Goal: Information Seeking & Learning: Learn about a topic

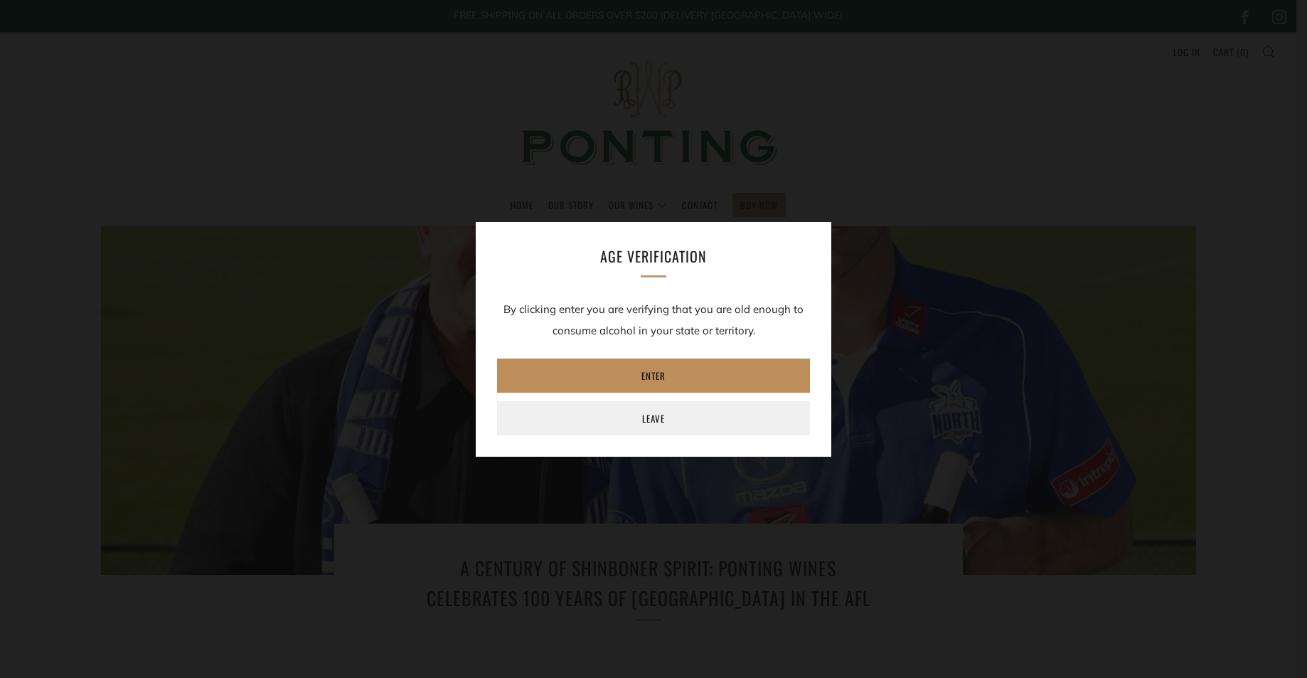
click at [659, 373] on link "Enter" at bounding box center [653, 375] width 313 height 34
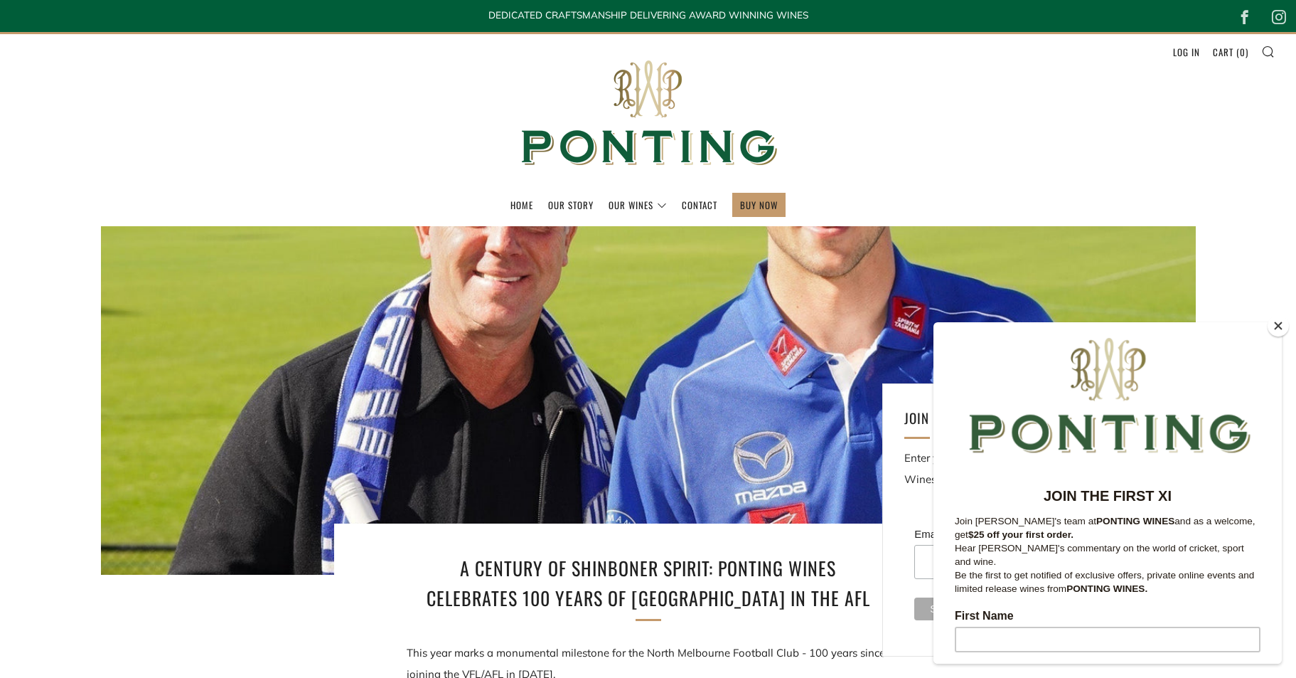
click at [1279, 327] on button "Close" at bounding box center [1278, 325] width 21 height 21
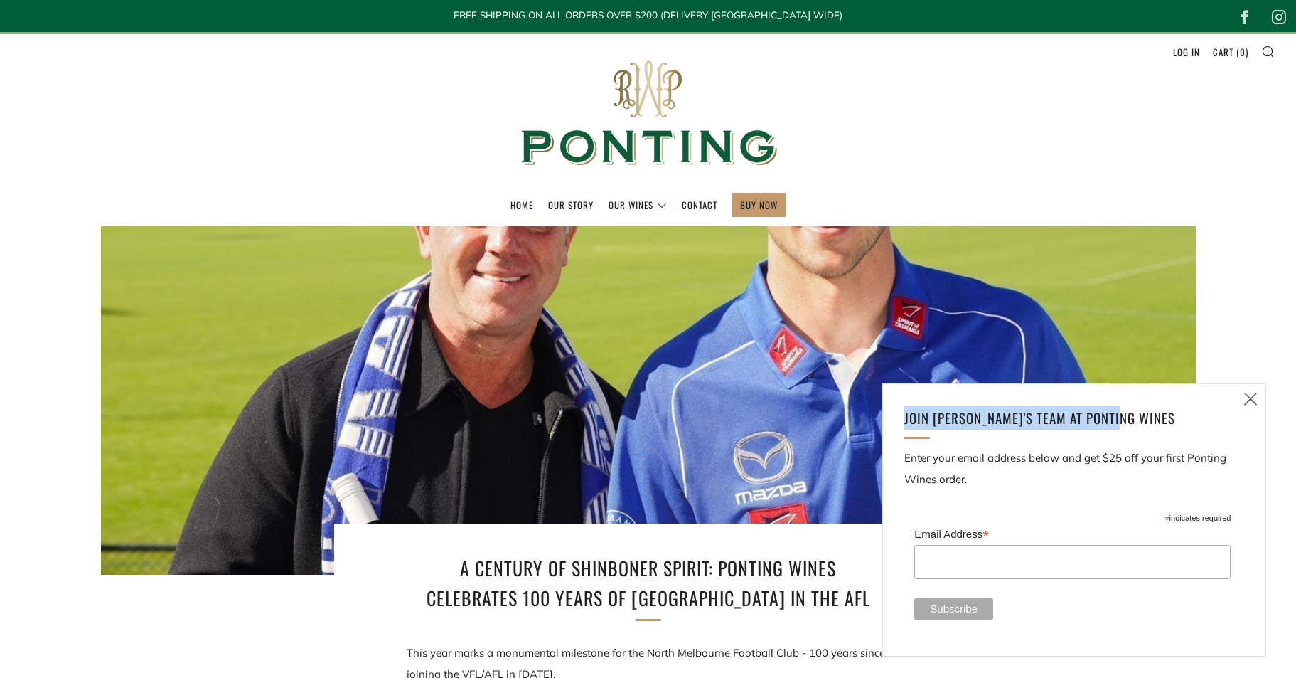
drag, startPoint x: 1266, startPoint y: 408, endPoint x: 1252, endPoint y: 410, distance: 13.8
click at [1252, 410] on div "Close (esc) Join [PERSON_NAME]'s team at ponting Wines Enter your email address…" at bounding box center [1075, 519] width 384 height 273
click at [1252, 409] on link "Close (esc)" at bounding box center [1251, 399] width 30 height 30
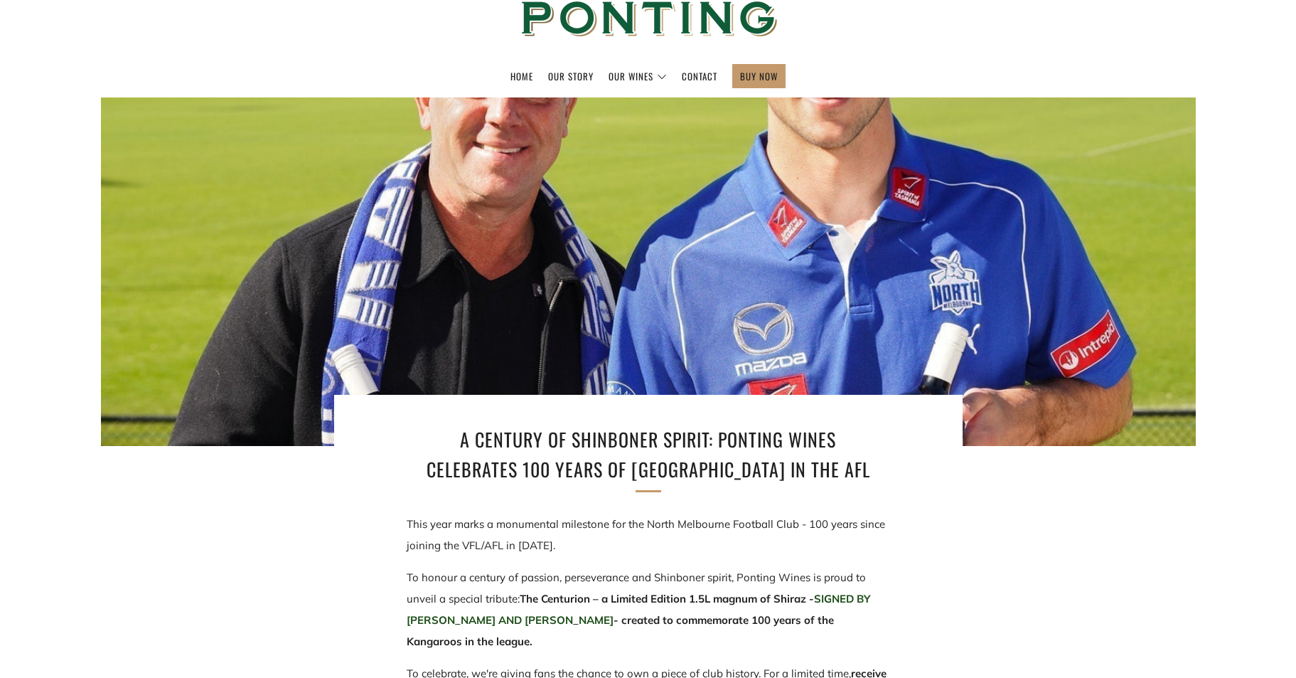
scroll to position [142, 0]
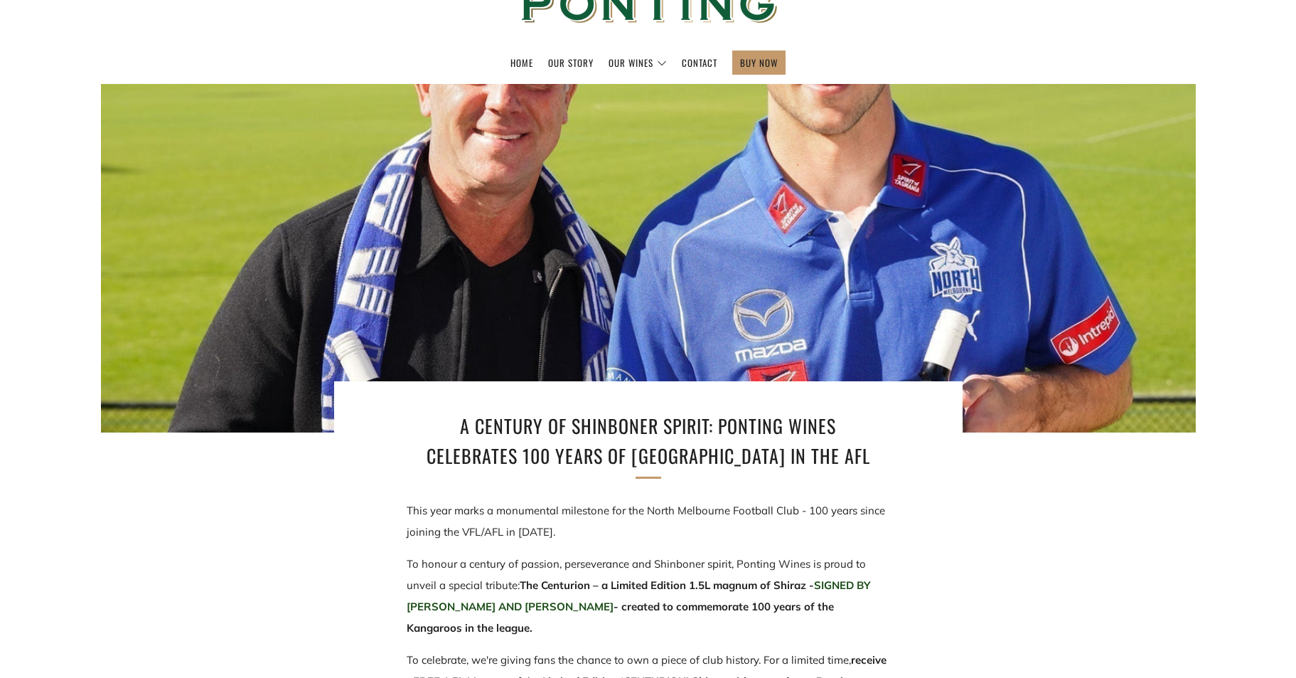
click at [1112, 412] on div at bounding box center [648, 258] width 1314 height 418
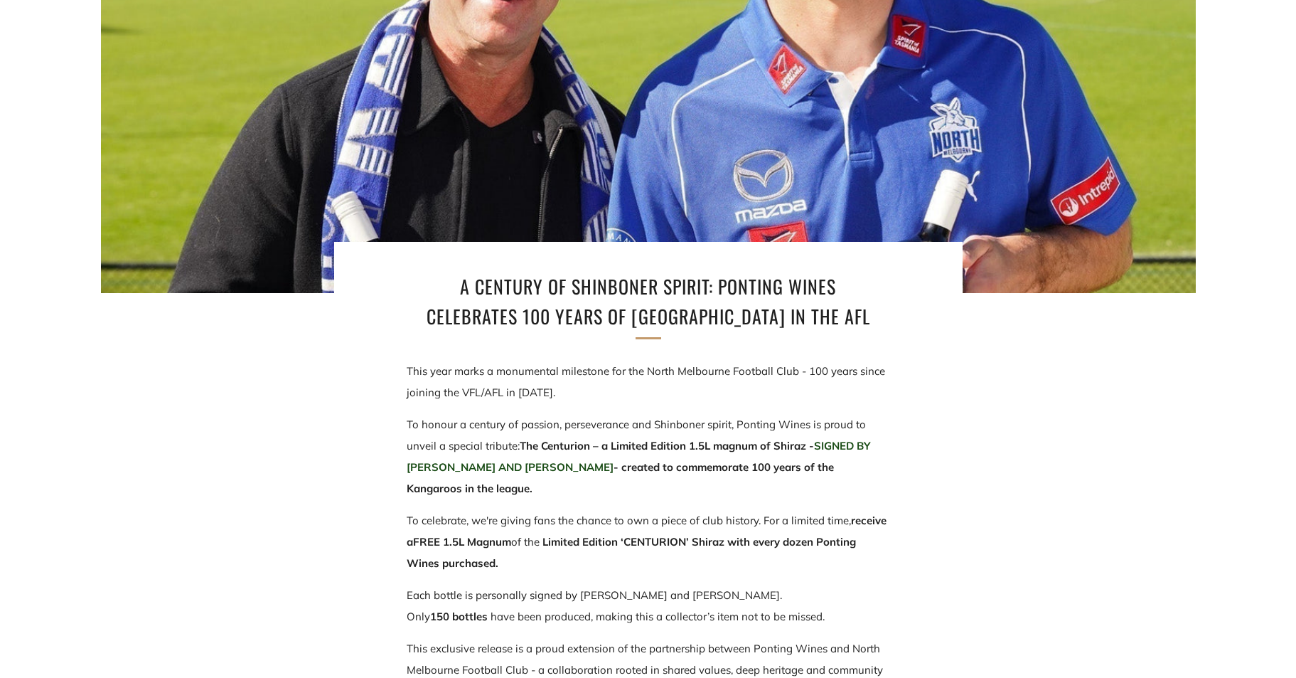
scroll to position [0, 0]
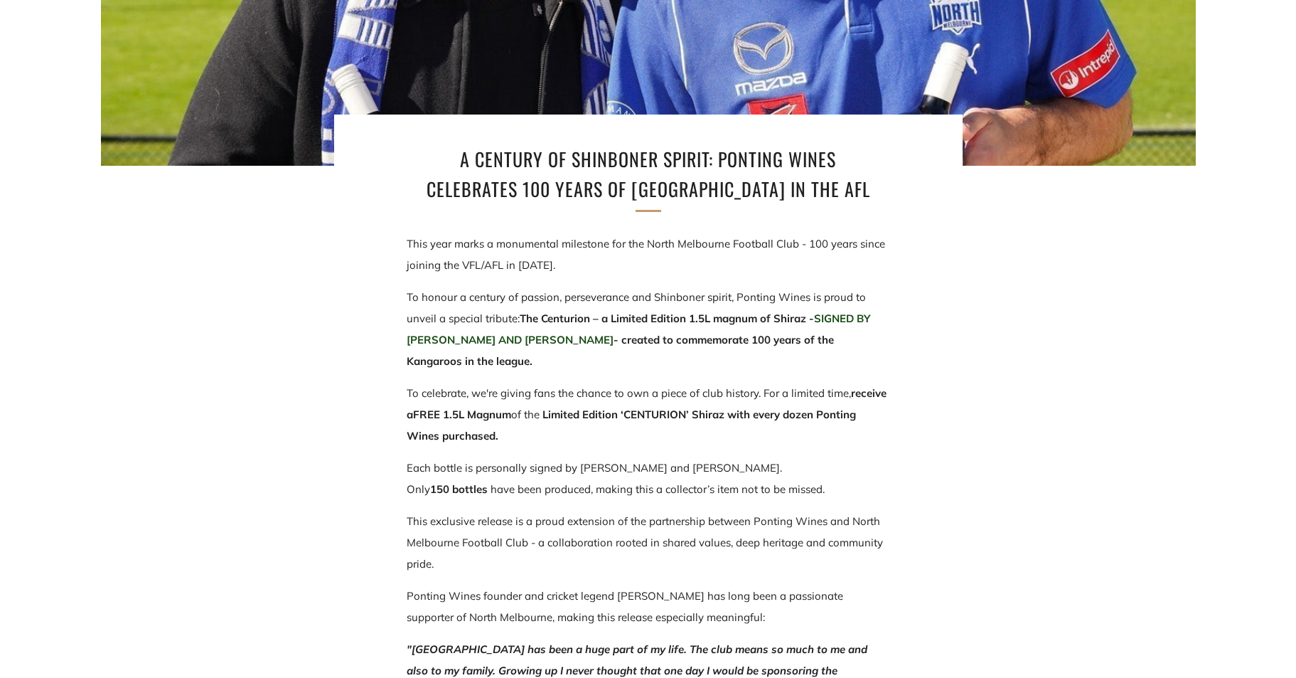
scroll to position [498, 0]
